Goal: Find specific page/section: Find specific page/section

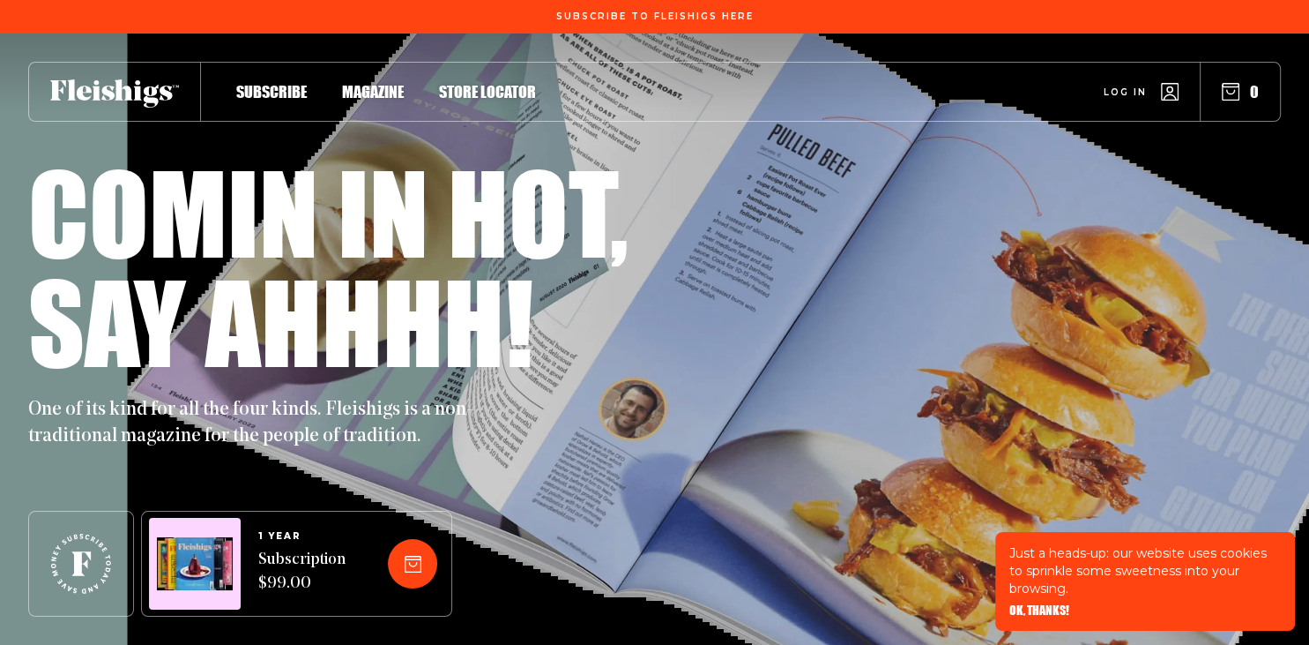
click at [376, 83] on span "Magazine" at bounding box center [373, 72] width 62 height 19
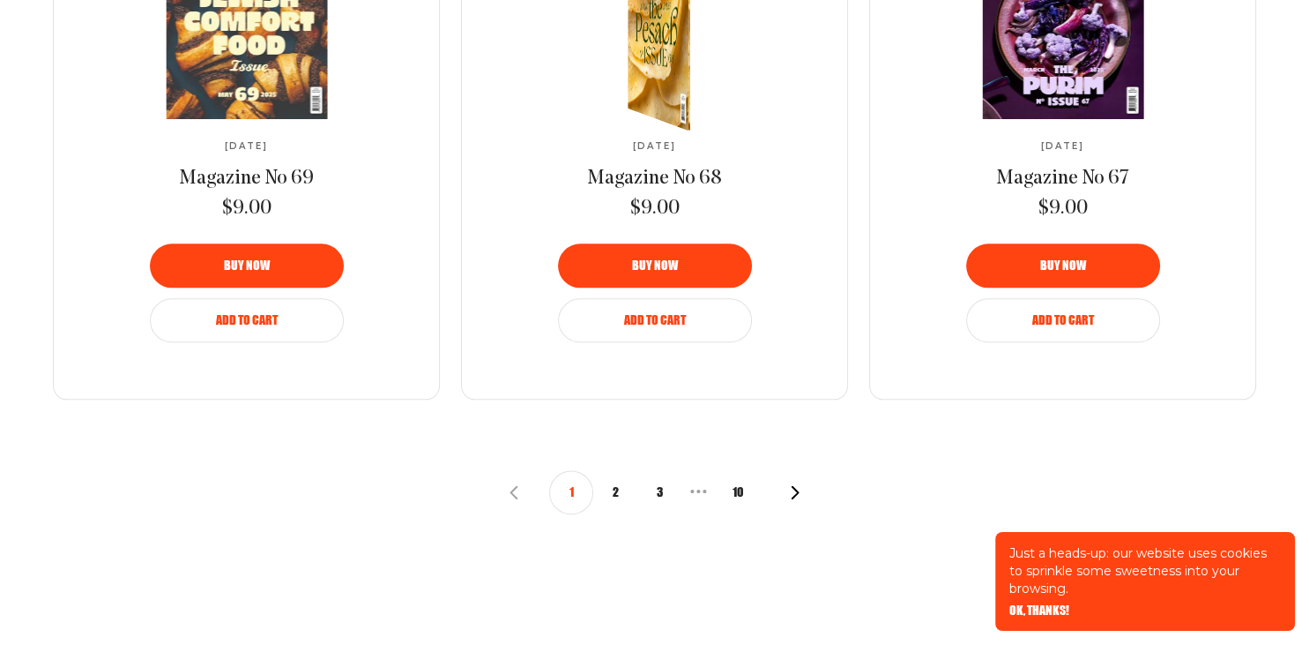
scroll to position [2036, 0]
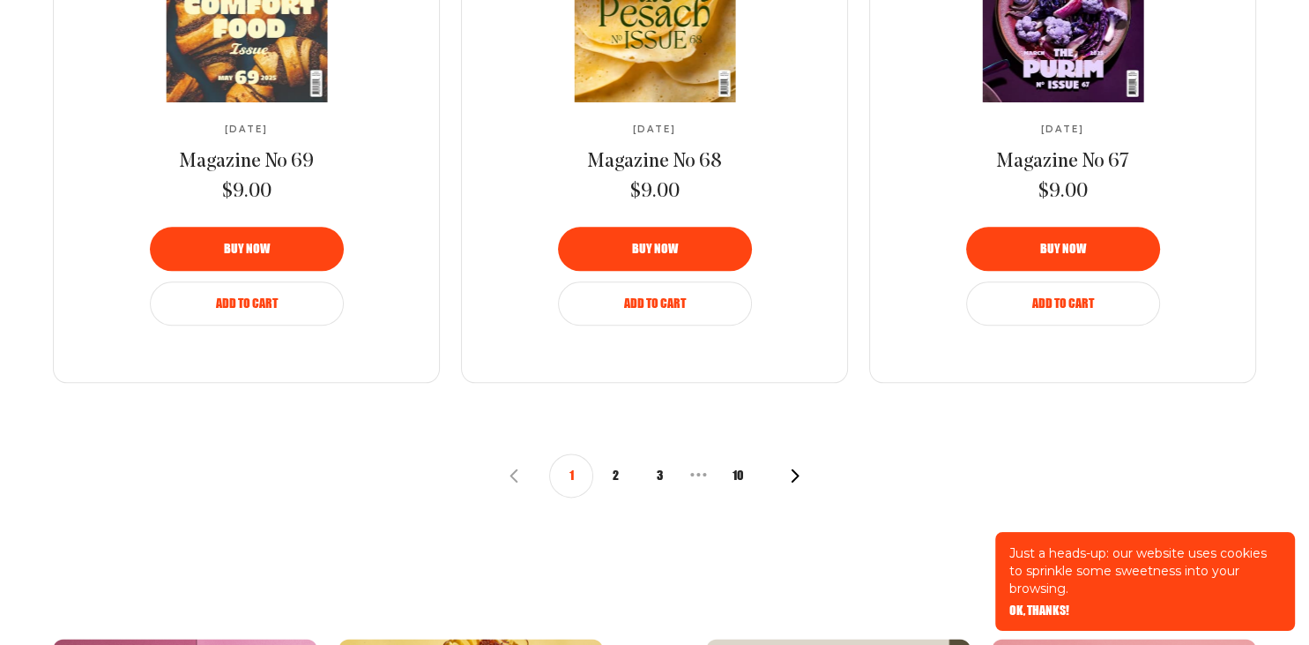
click at [736, 473] on button "10" at bounding box center [738, 475] width 44 height 44
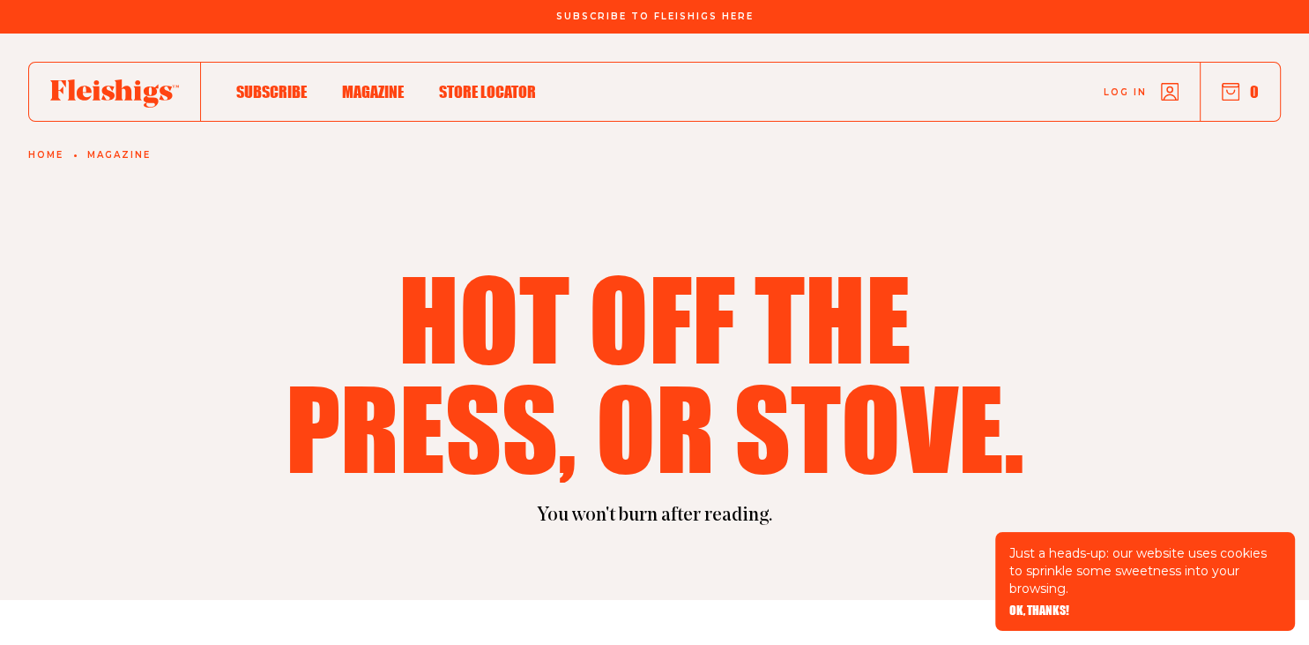
click at [501, 83] on span "Store locator" at bounding box center [487, 72] width 97 height 19
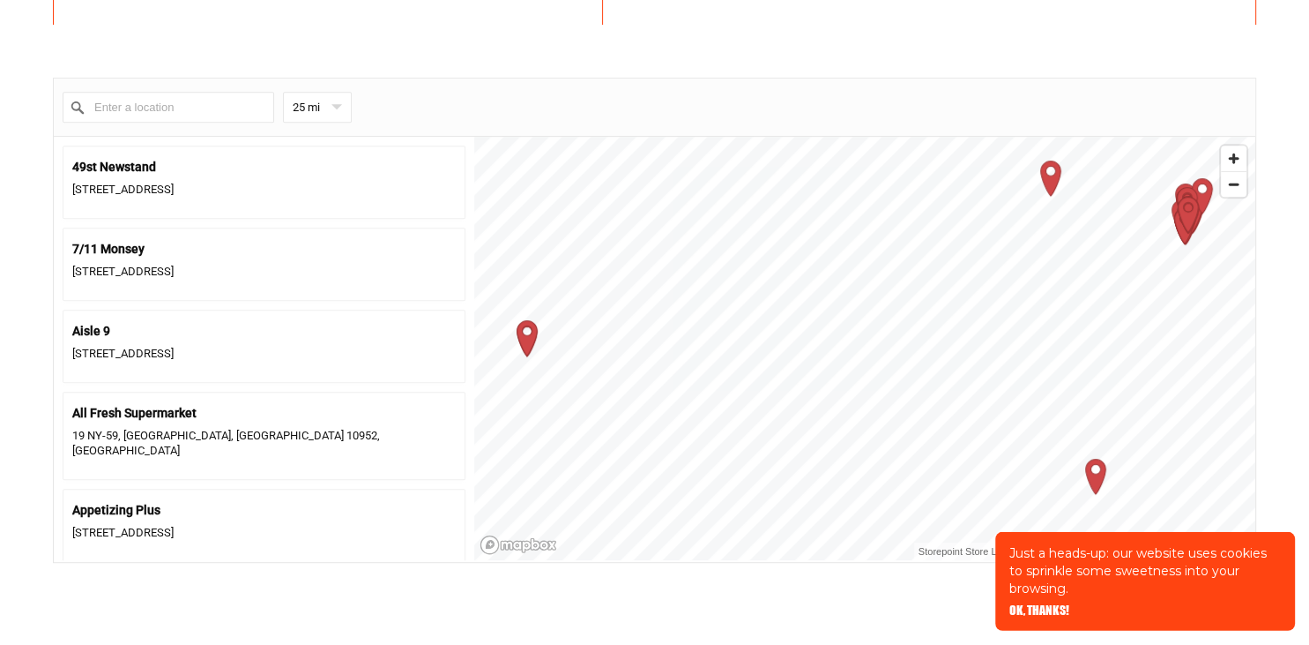
scroll to position [744, 0]
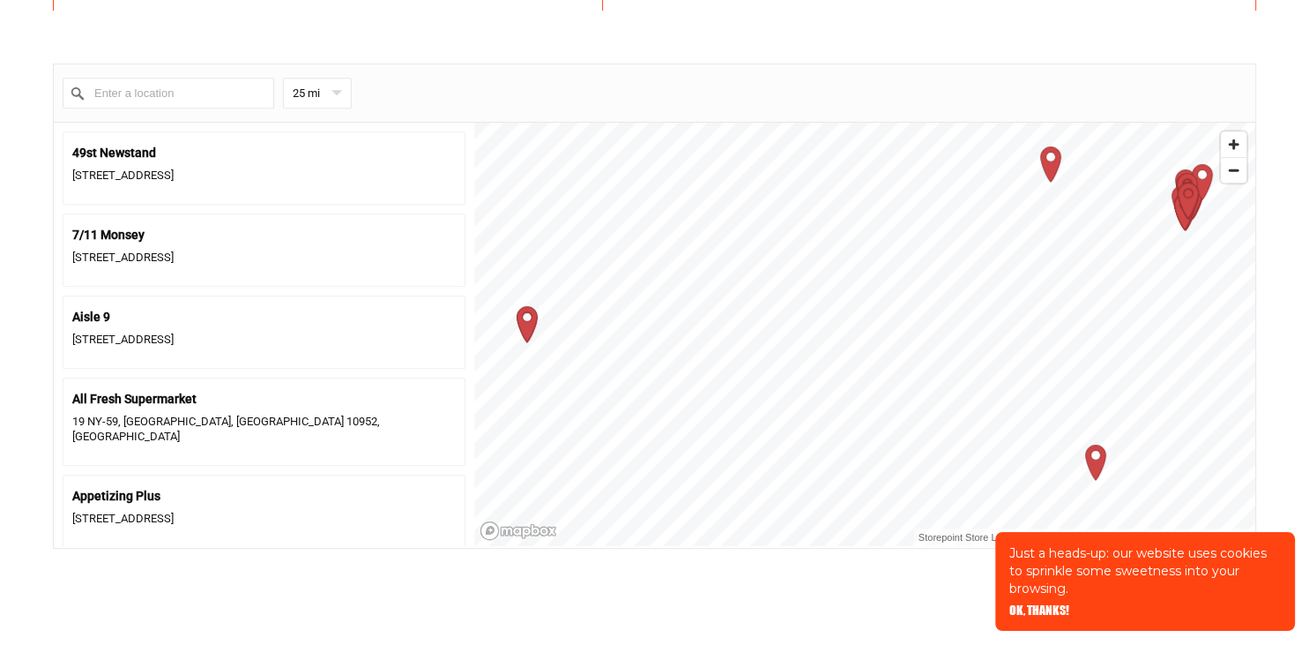
click at [218, 93] on input "Enter a location" at bounding box center [169, 93] width 212 height 31
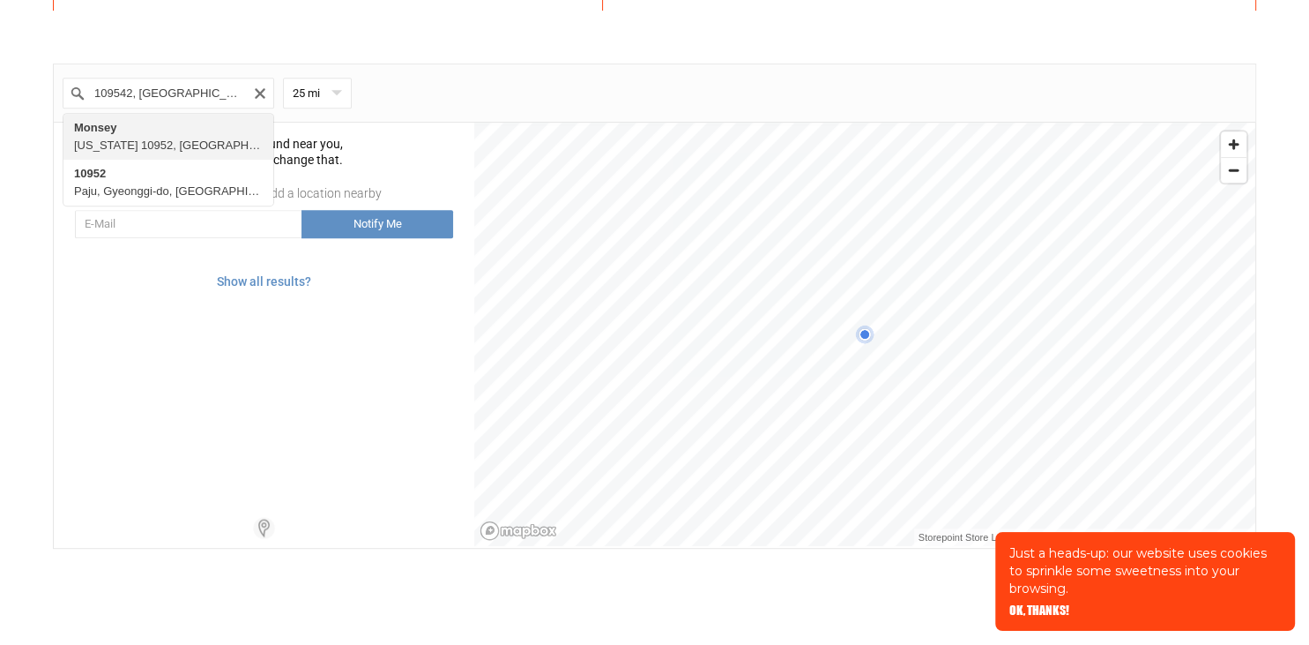
type input "Monsey, [US_STATE] 10952, [GEOGRAPHIC_DATA]"
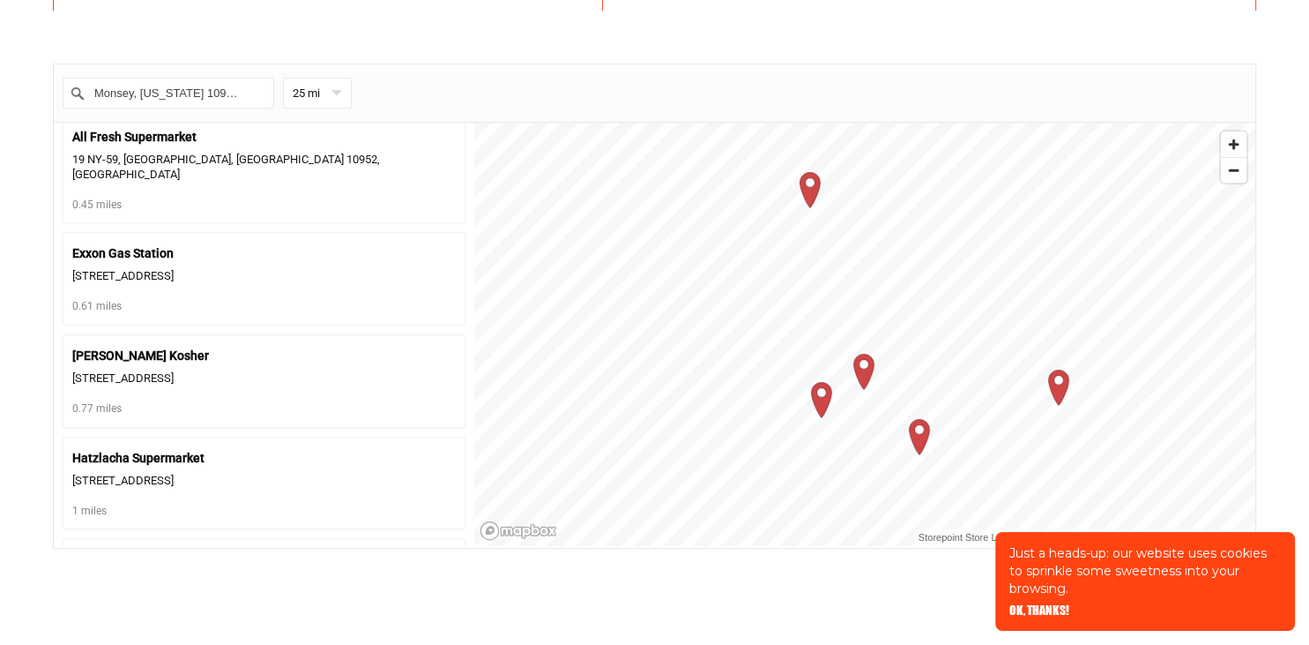
scroll to position [153, 0]
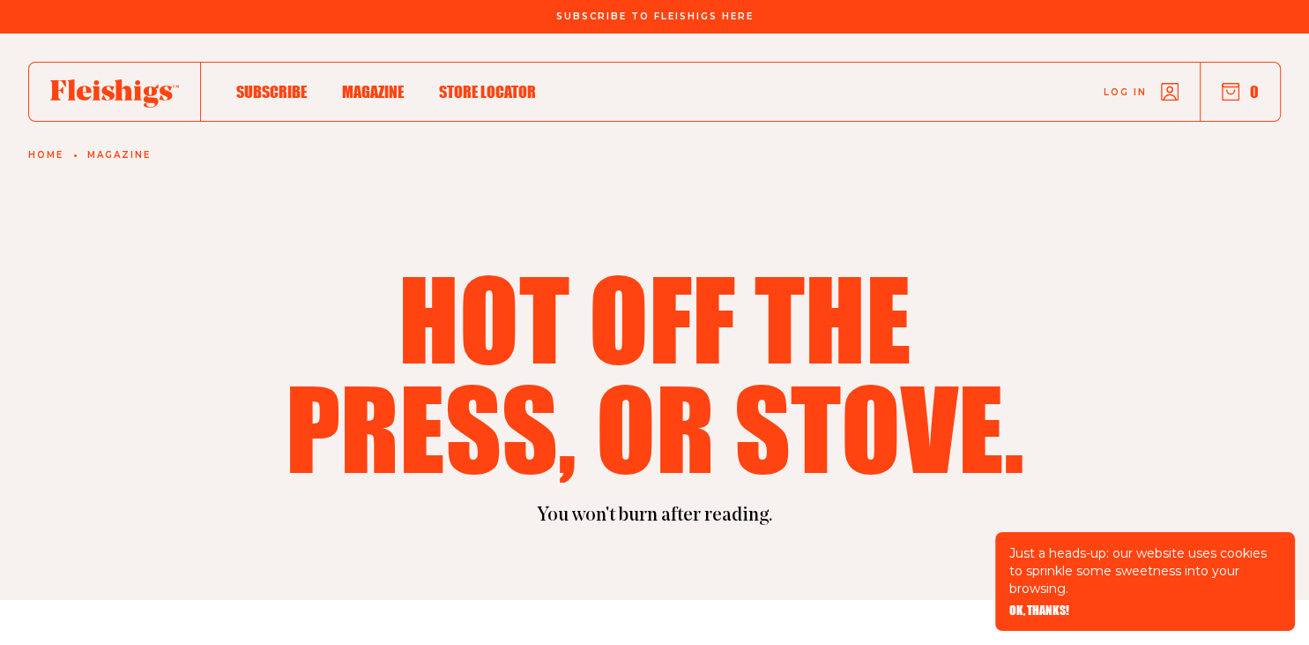
click at [153, 95] on use at bounding box center [114, 93] width 129 height 28
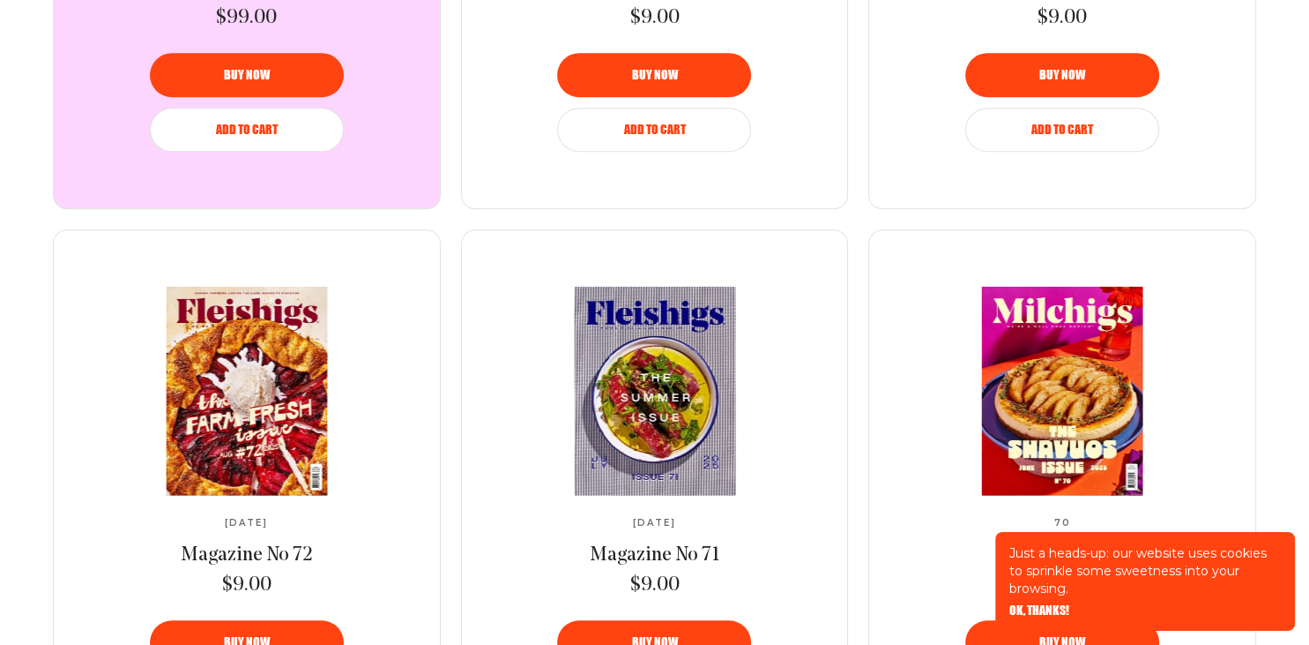
scroll to position [1310, 0]
